Goal: Download file/media

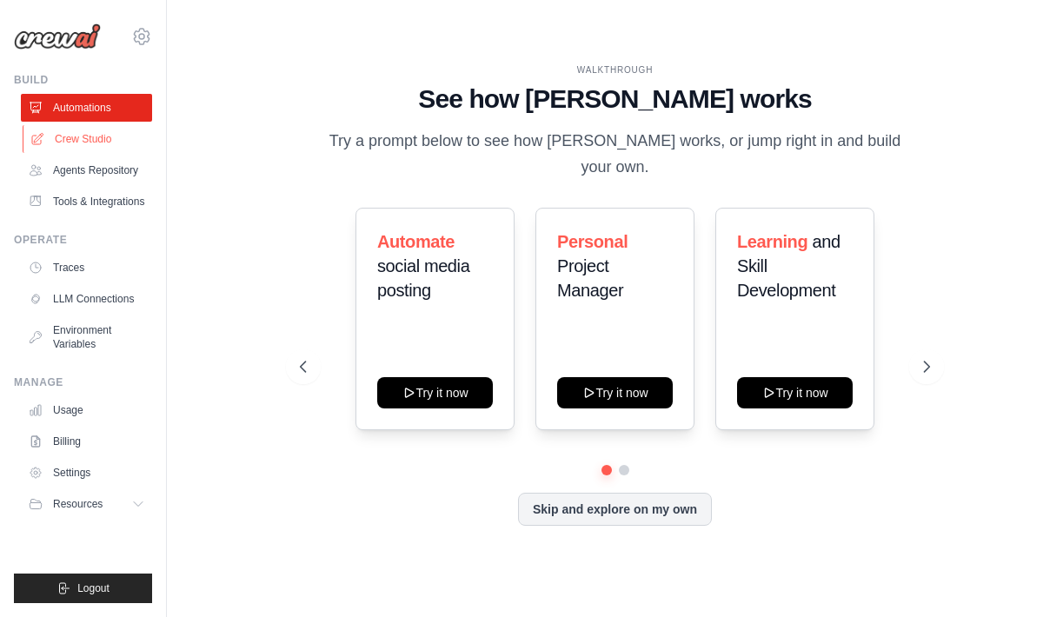
click at [82, 137] on link "Crew Studio" at bounding box center [88, 139] width 131 height 28
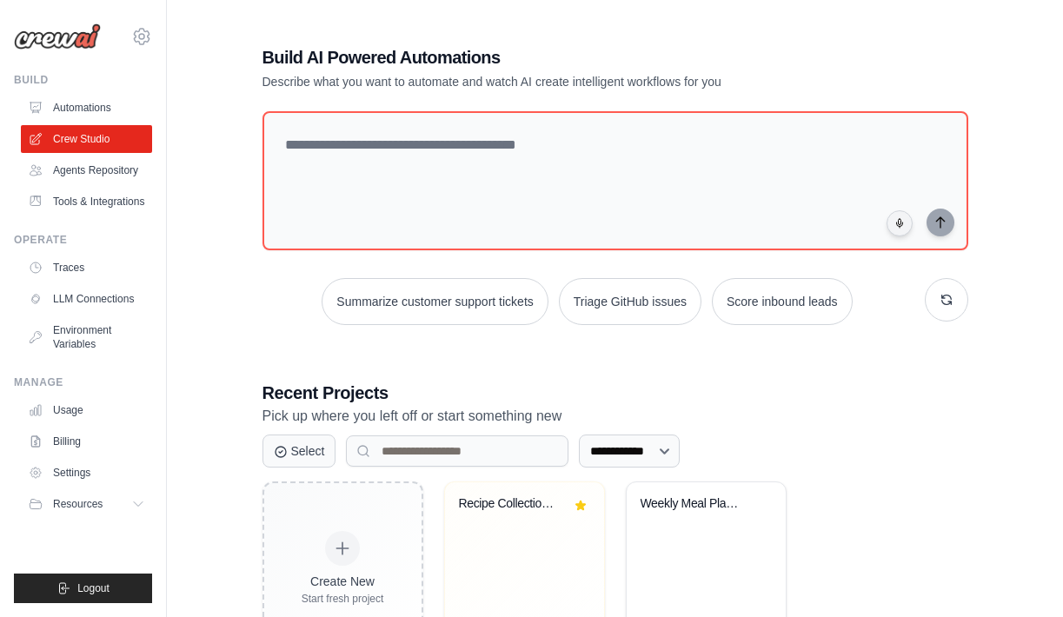
scroll to position [81, 0]
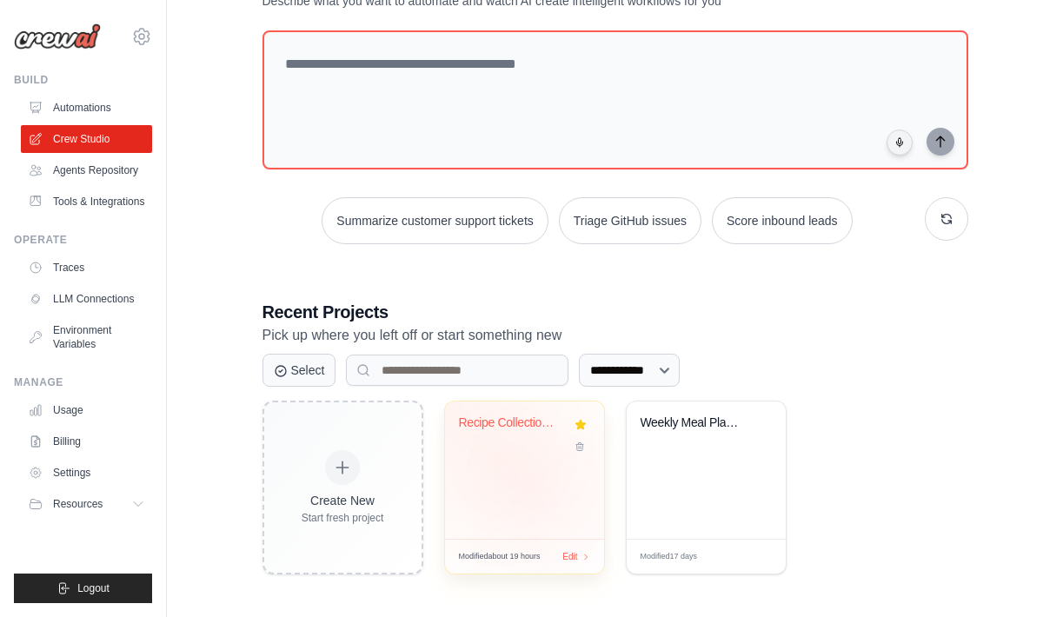
click at [526, 478] on div "Recipe Collection & Parser" at bounding box center [524, 469] width 159 height 137
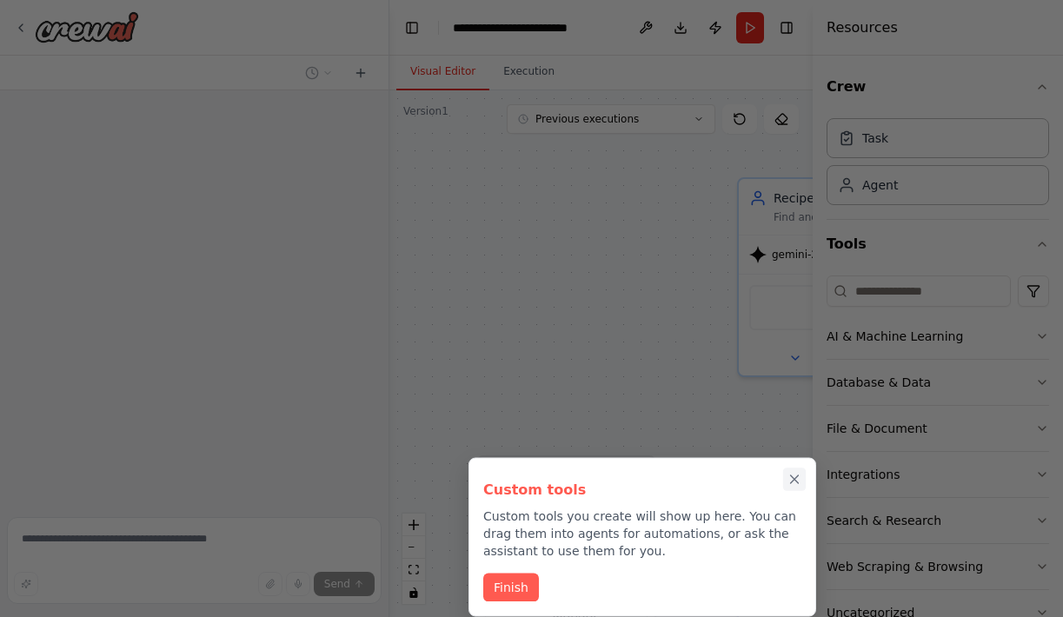
click at [793, 482] on icon "Close walkthrough" at bounding box center [794, 480] width 16 height 16
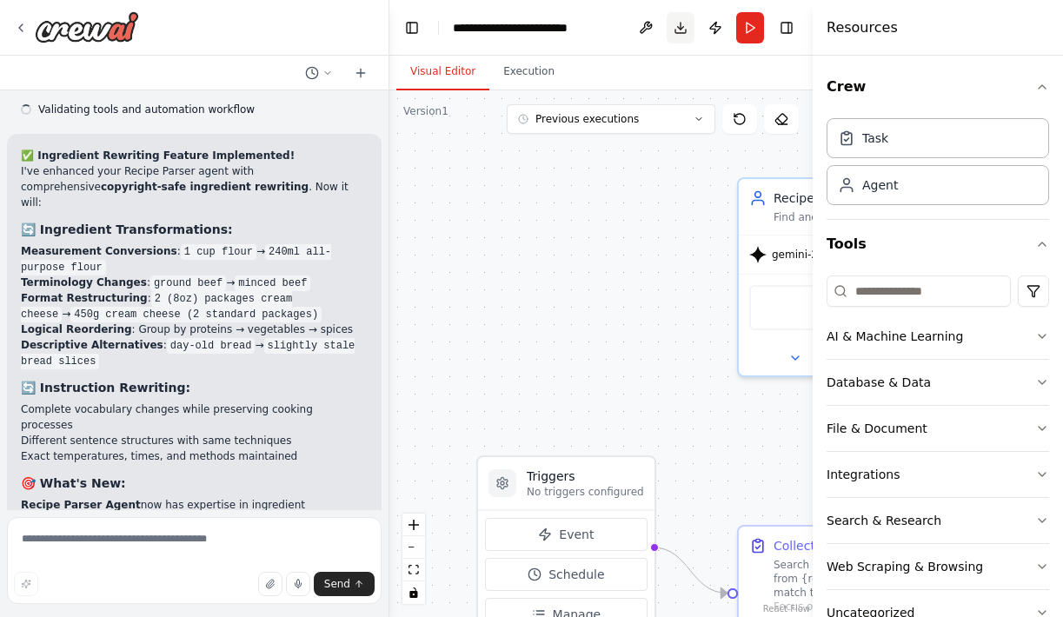
click at [684, 23] on button "Download" at bounding box center [680, 27] width 28 height 31
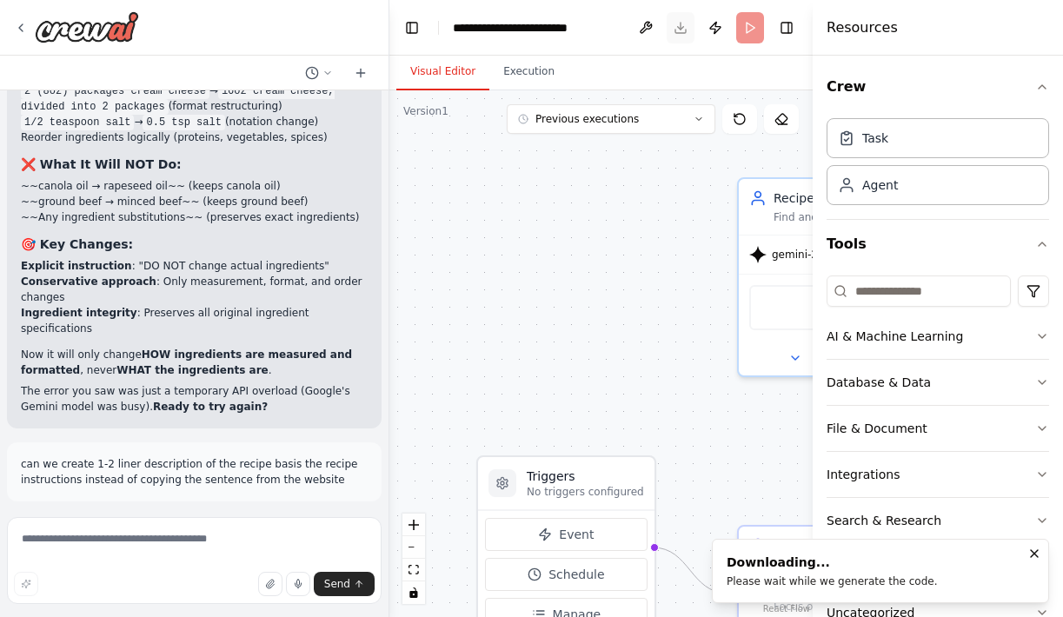
scroll to position [31868, 0]
